Goal: Find specific page/section: Find specific page/section

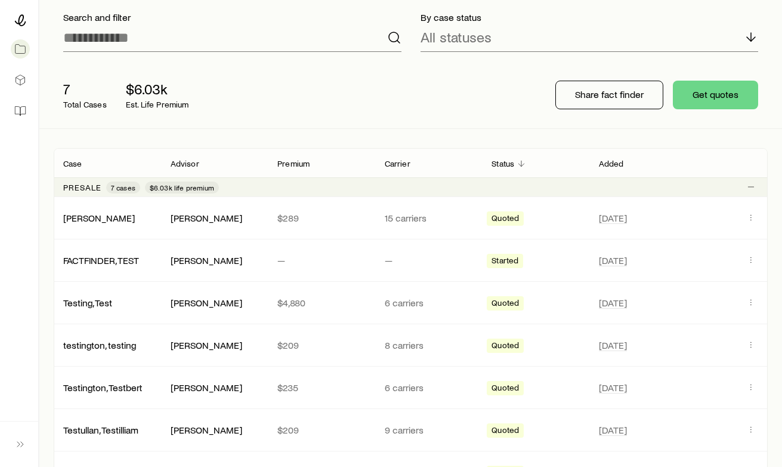
scroll to position [82, 0]
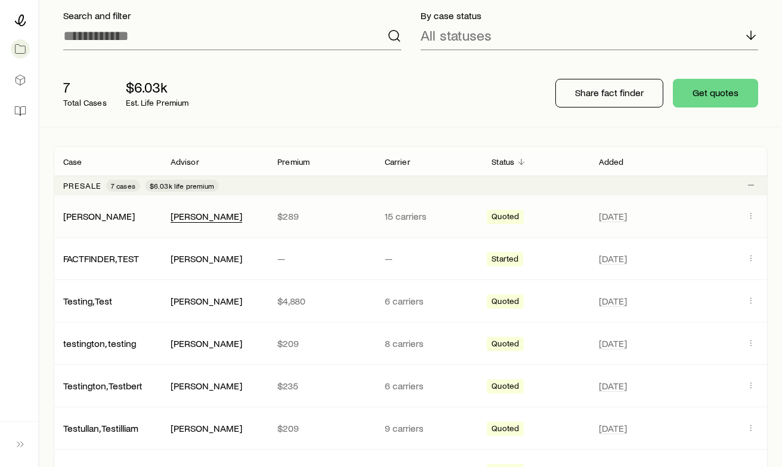
click at [189, 213] on div "[PERSON_NAME]" at bounding box center [207, 216] width 72 height 13
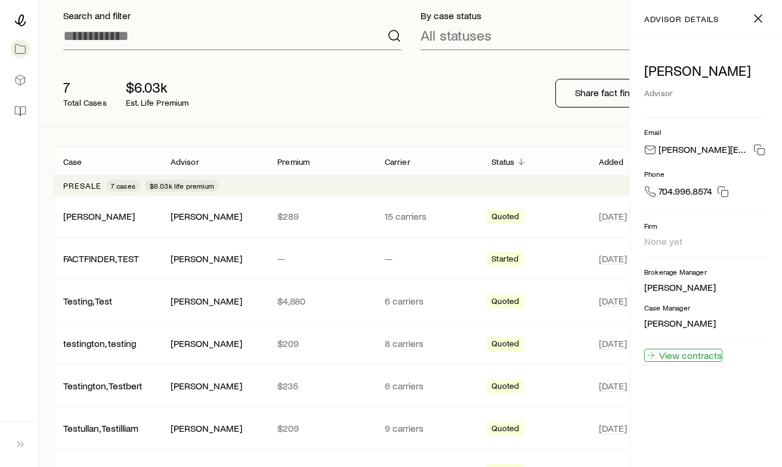
click at [671, 358] on link "View contracts" at bounding box center [684, 355] width 78 height 13
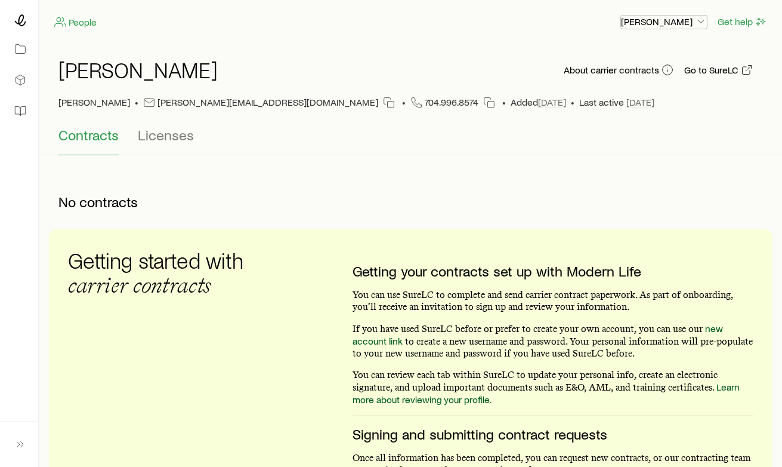
click at [664, 17] on p "[PERSON_NAME]" at bounding box center [664, 22] width 86 height 12
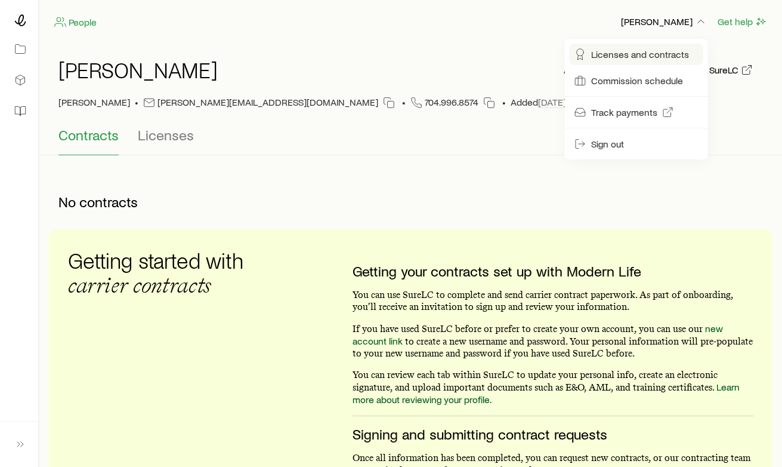
click at [612, 58] on span "Licenses and contracts" at bounding box center [640, 54] width 98 height 12
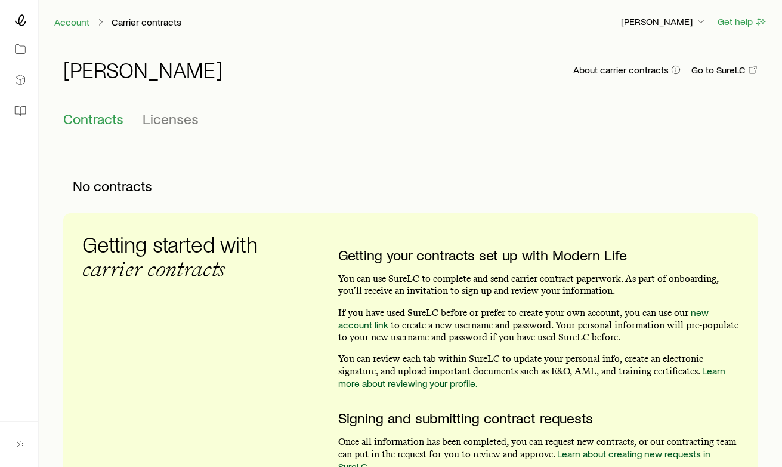
click at [635, 13] on div "Account Carrier contracts [PERSON_NAME] Get help" at bounding box center [410, 22] width 743 height 44
click at [645, 20] on p "[PERSON_NAME]" at bounding box center [664, 22] width 86 height 12
click at [14, 46] on icon at bounding box center [20, 49] width 12 height 12
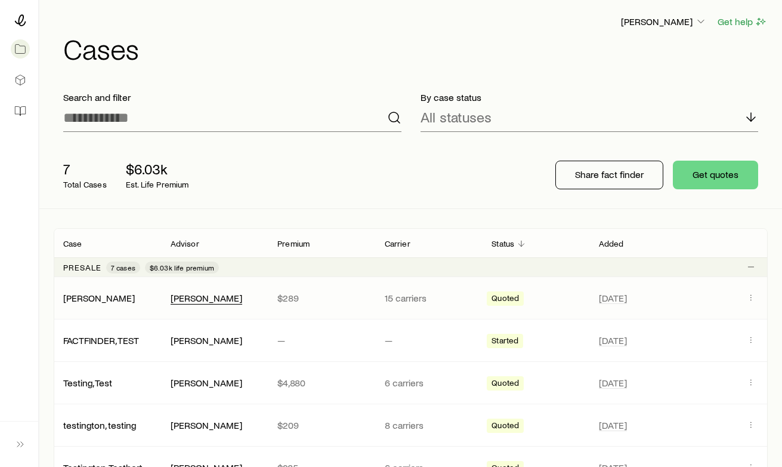
click at [198, 296] on div "[PERSON_NAME]" at bounding box center [207, 298] width 72 height 13
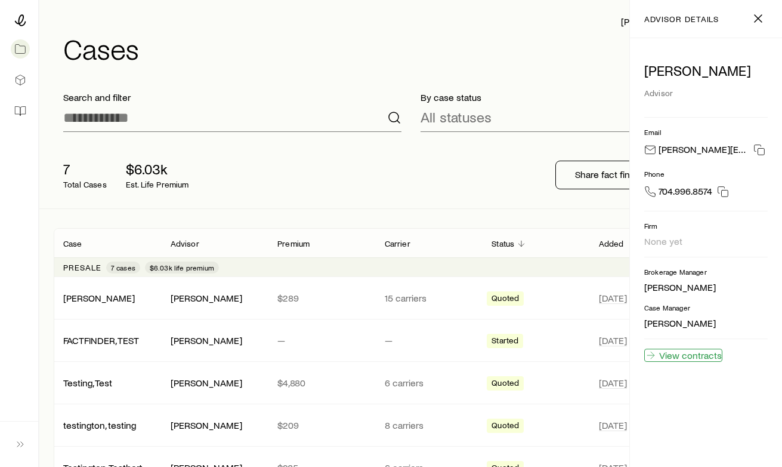
click at [692, 352] on link "View contracts" at bounding box center [684, 355] width 78 height 13
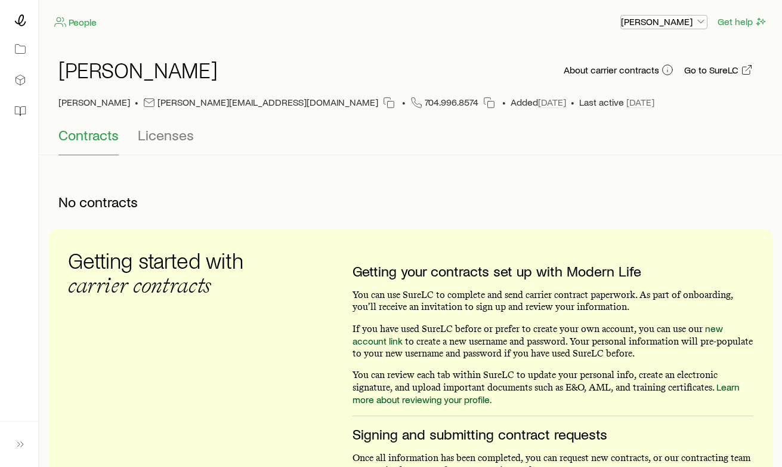
click at [650, 17] on p "[PERSON_NAME]" at bounding box center [664, 22] width 86 height 12
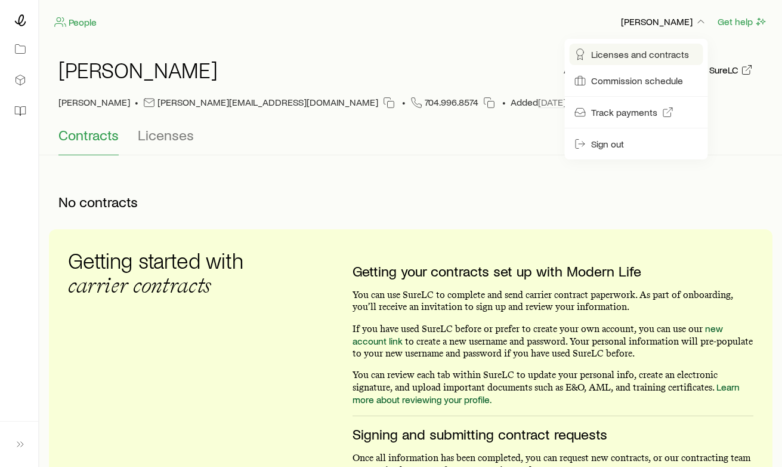
click at [599, 54] on span "Licenses and contracts" at bounding box center [640, 54] width 98 height 12
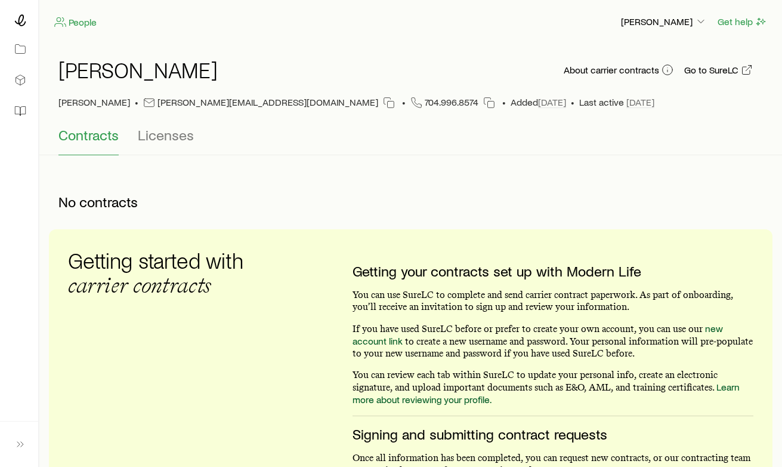
click at [232, 174] on div "No contracts" at bounding box center [411, 201] width 724 height 55
click at [649, 30] on div "People [PERSON_NAME] Get help" at bounding box center [410, 22] width 743 height 44
click at [650, 24] on p "[PERSON_NAME]" at bounding box center [664, 22] width 86 height 12
click at [27, 44] on link at bounding box center [19, 49] width 19 height 26
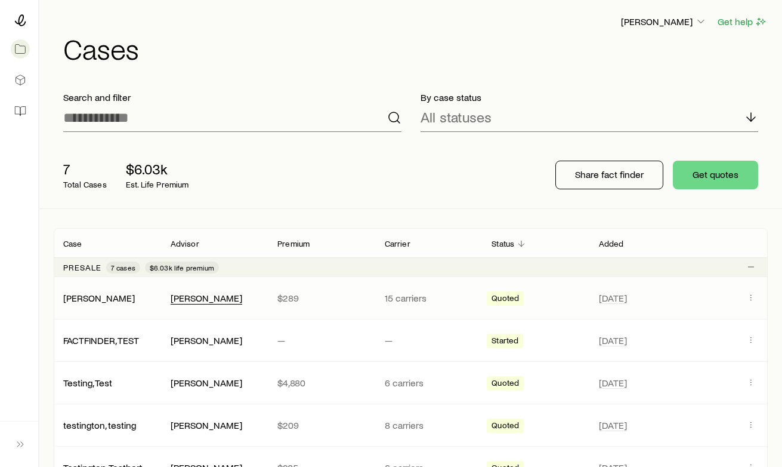
click at [215, 300] on div "[PERSON_NAME]" at bounding box center [207, 298] width 72 height 13
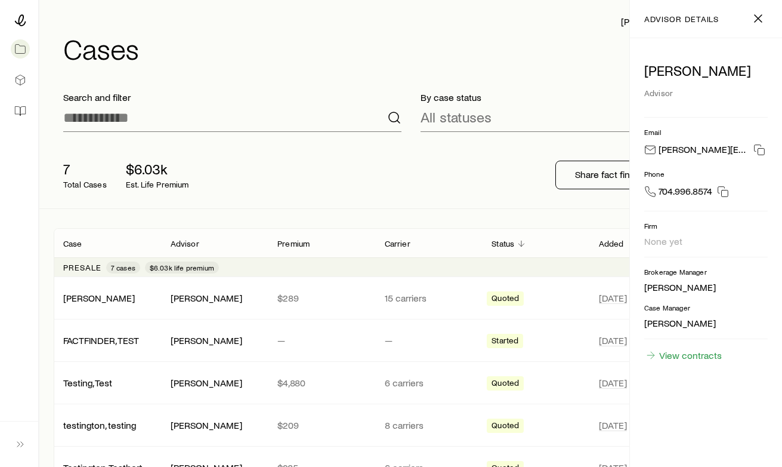
click at [604, 69] on div "[PERSON_NAME] Get help Cases" at bounding box center [411, 38] width 714 height 77
click at [586, 29] on header "[PERSON_NAME] Get help Cases" at bounding box center [411, 38] width 714 height 48
click at [762, 19] on icon "button" at bounding box center [758, 18] width 14 height 14
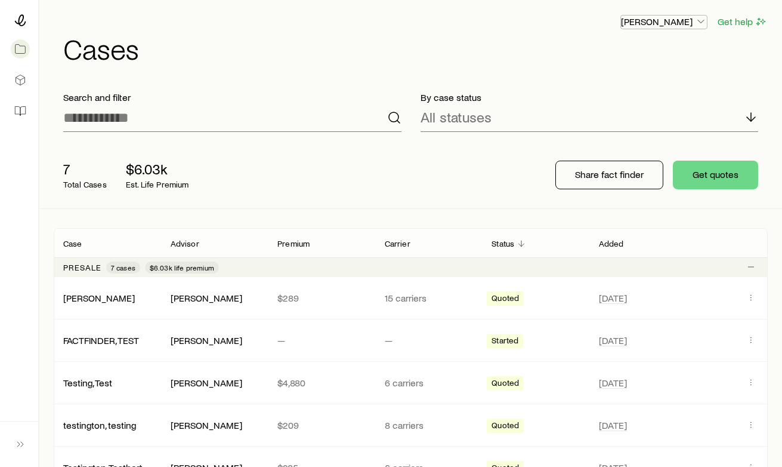
click at [645, 22] on p "[PERSON_NAME]" at bounding box center [664, 22] width 86 height 12
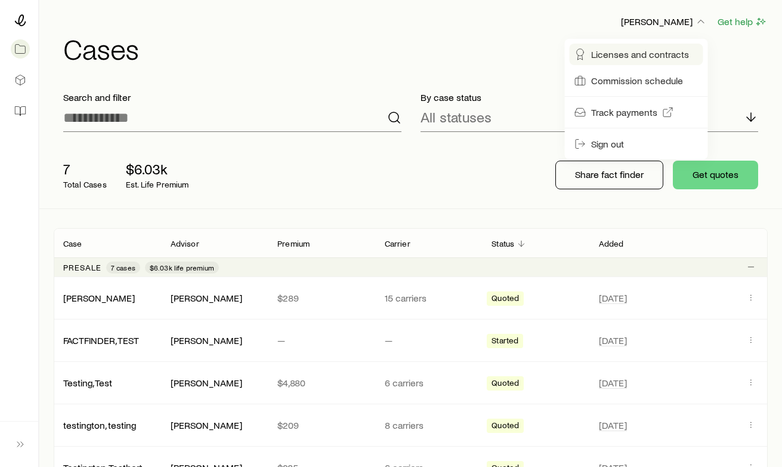
click at [627, 55] on span "Licenses and contracts" at bounding box center [640, 54] width 98 height 12
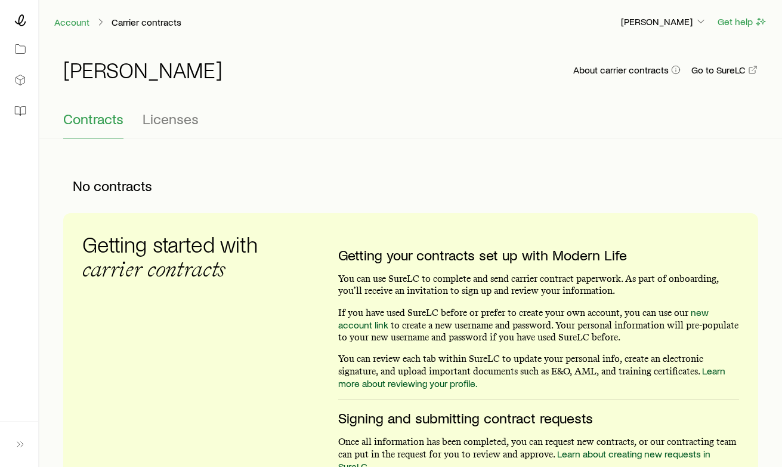
click at [331, 171] on div "No contracts" at bounding box center [254, 186] width 382 height 36
click at [171, 119] on span "Licenses" at bounding box center [171, 118] width 56 height 17
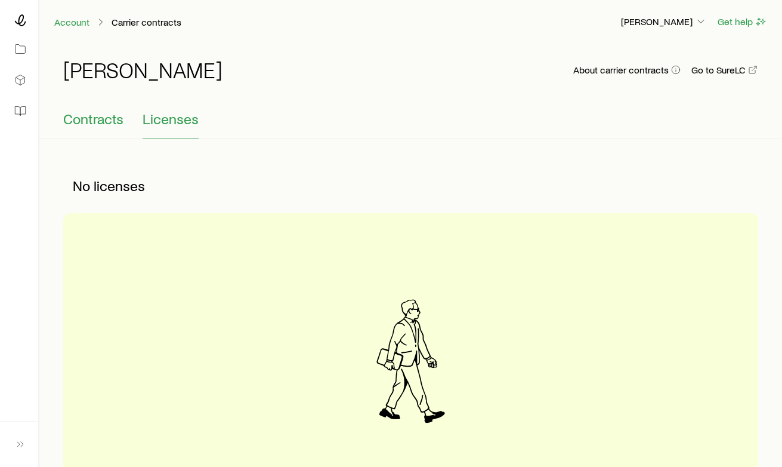
click at [103, 118] on span "Contracts" at bounding box center [93, 118] width 60 height 17
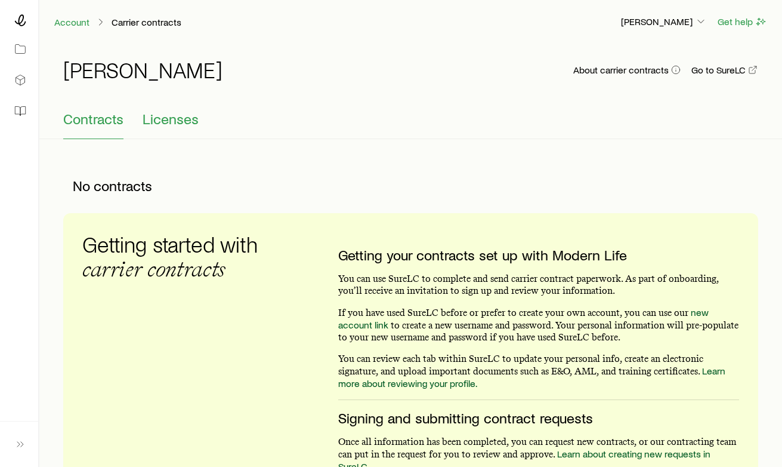
click at [191, 131] on button "Licenses" at bounding box center [171, 124] width 56 height 29
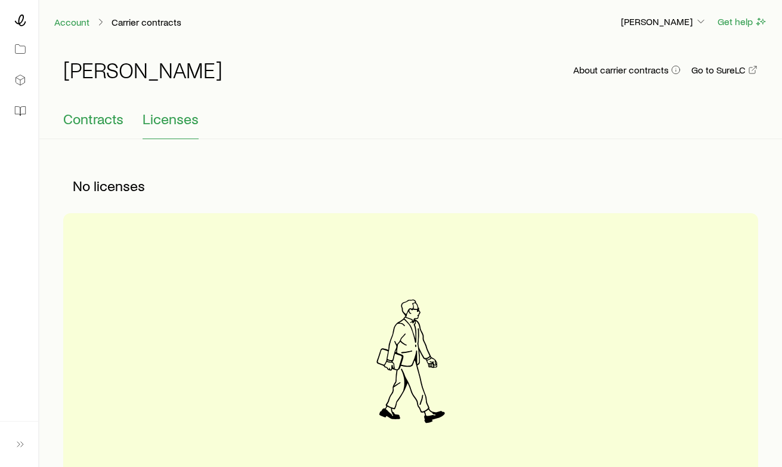
click at [109, 124] on span "Contracts" at bounding box center [93, 118] width 60 height 17
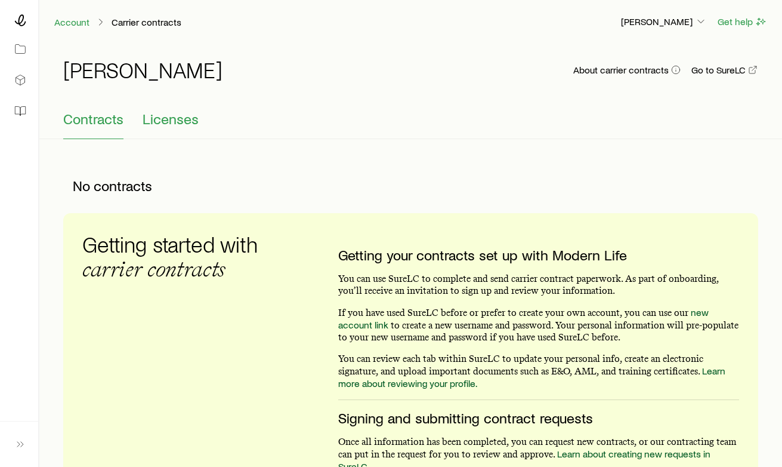
click at [172, 119] on span "Licenses" at bounding box center [171, 118] width 56 height 17
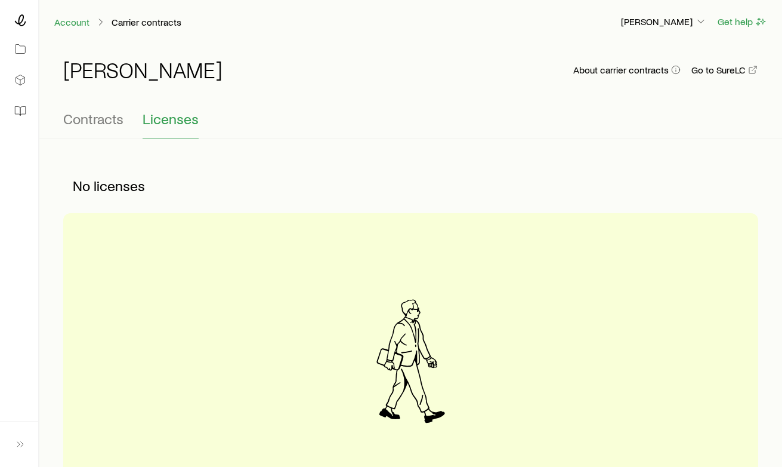
click at [204, 175] on div "No licenses" at bounding box center [254, 186] width 382 height 36
click at [19, 45] on icon at bounding box center [20, 49] width 12 height 12
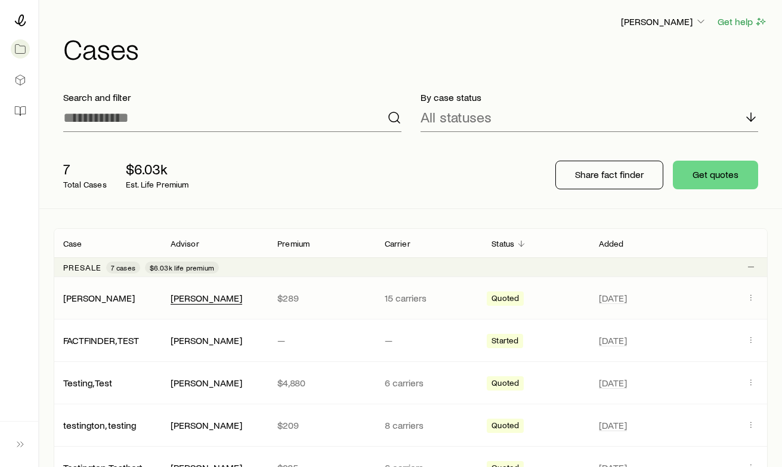
click at [185, 297] on div "[PERSON_NAME]" at bounding box center [207, 298] width 72 height 13
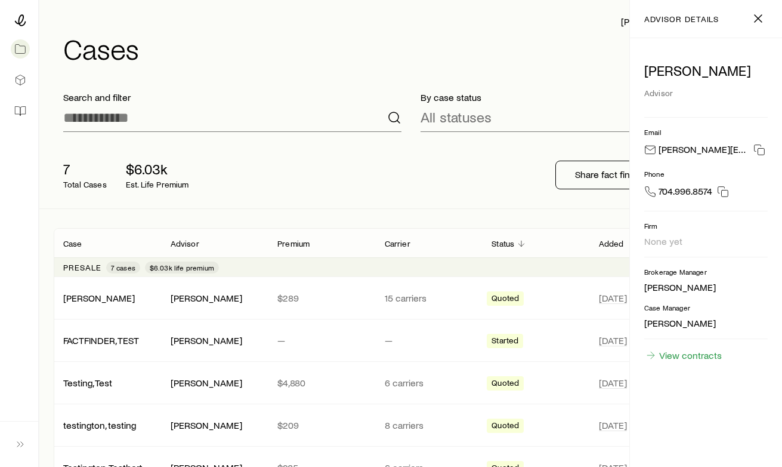
click at [704, 362] on div "[PERSON_NAME] Advisor Email [PERSON_NAME][EMAIL_ADDRESS][DOMAIN_NAME] Phone [PH…" at bounding box center [706, 252] width 152 height 428
click at [695, 354] on link "View contracts" at bounding box center [684, 355] width 78 height 13
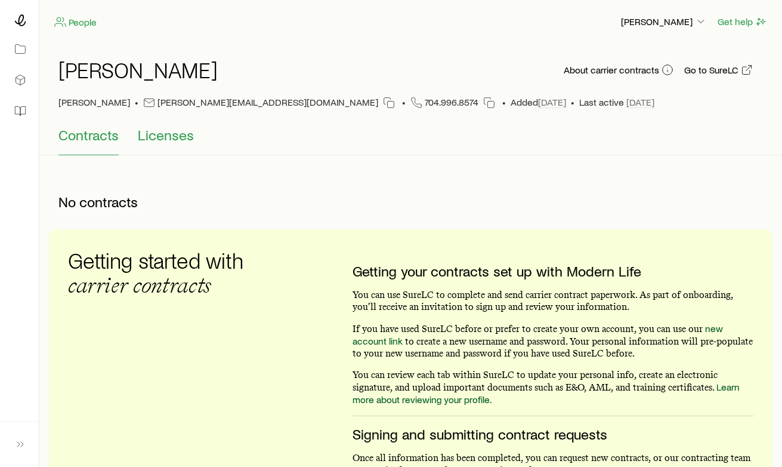
click at [172, 136] on span "Licenses" at bounding box center [166, 135] width 56 height 17
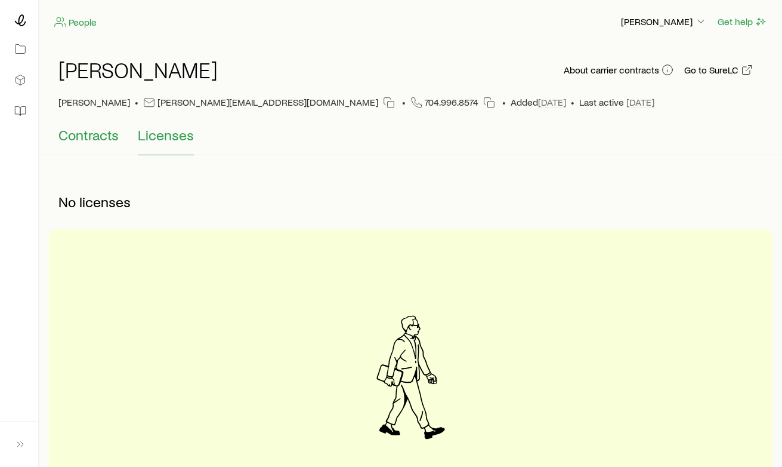
click at [110, 127] on span "Contracts" at bounding box center [88, 135] width 60 height 17
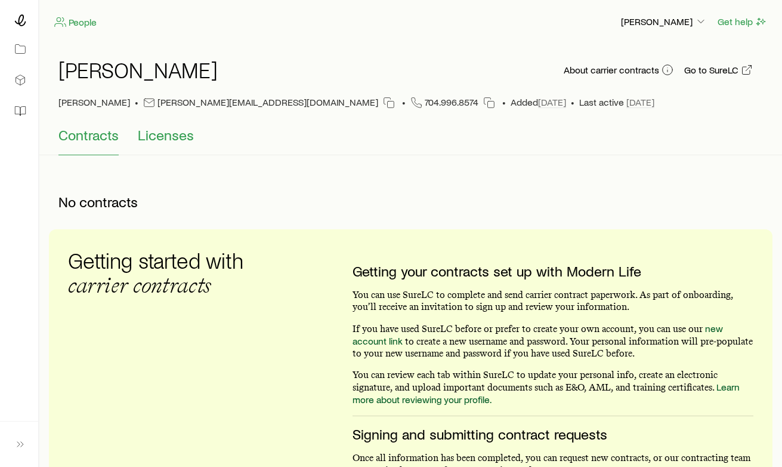
click at [180, 127] on span "Licenses" at bounding box center [166, 135] width 56 height 17
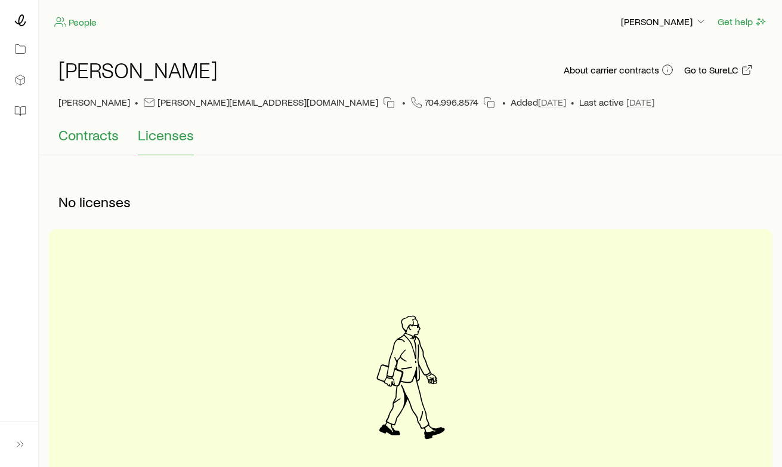
click at [109, 127] on span "Contracts" at bounding box center [88, 135] width 60 height 17
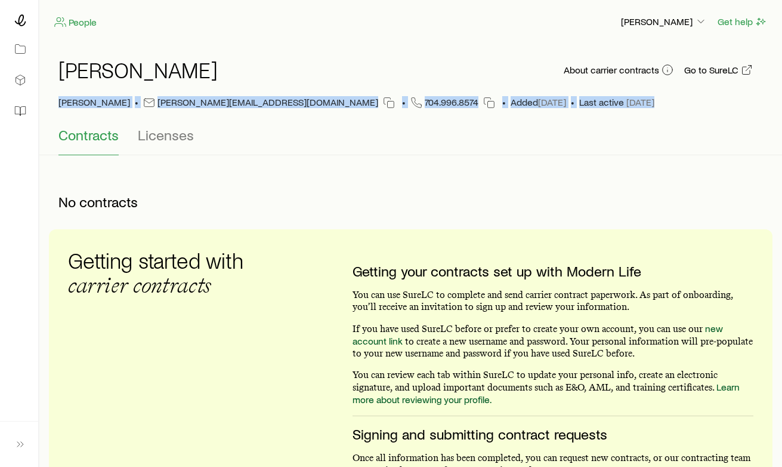
drag, startPoint x: 50, startPoint y: 107, endPoint x: 585, endPoint y: 101, distance: 534.7
click at [585, 101] on div "[PERSON_NAME] About carrier contracts Go to SureLC [PERSON_NAME] [PERSON_NAME][…" at bounding box center [411, 100] width 753 height 112
click at [246, 135] on div "Contracts Licenses" at bounding box center [410, 141] width 705 height 29
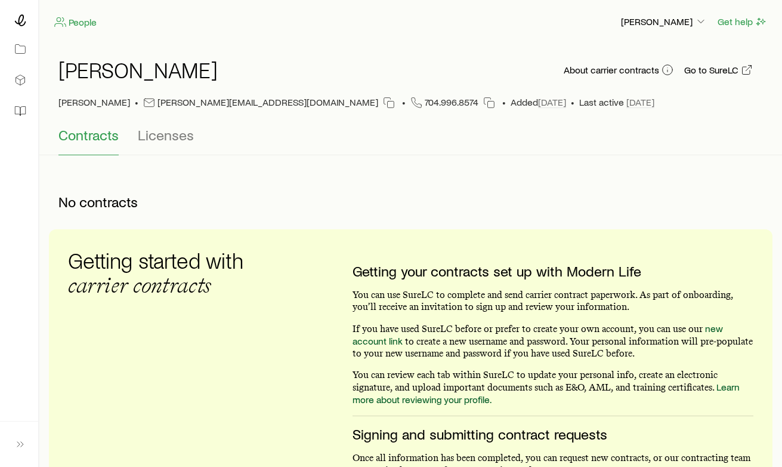
click at [650, 23] on p "[PERSON_NAME]" at bounding box center [664, 22] width 86 height 12
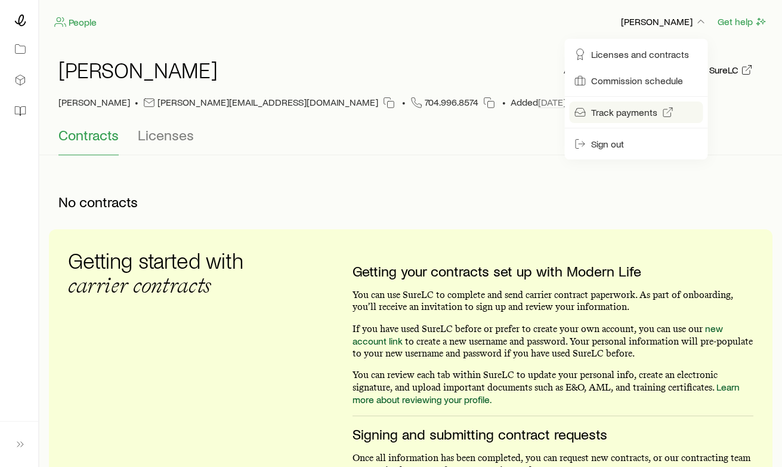
click at [659, 112] on link "Track payments" at bounding box center [637, 111] width 134 height 21
click at [291, 189] on div "No contracts" at bounding box center [240, 202] width 382 height 36
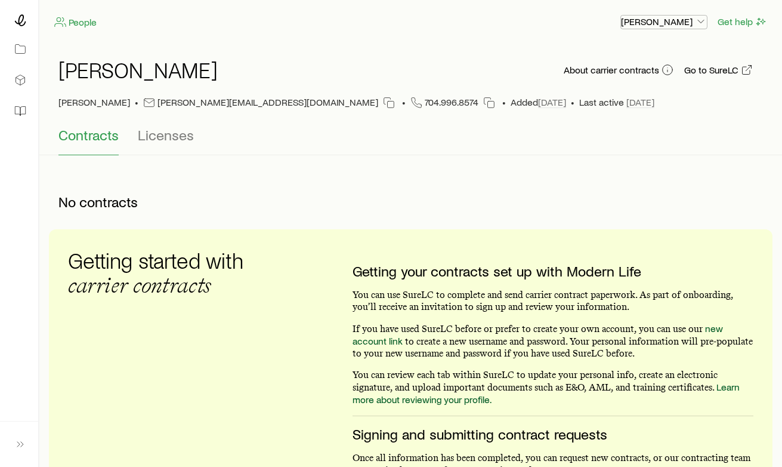
click at [659, 20] on p "[PERSON_NAME]" at bounding box center [664, 22] width 86 height 12
